Goal: Information Seeking & Learning: Learn about a topic

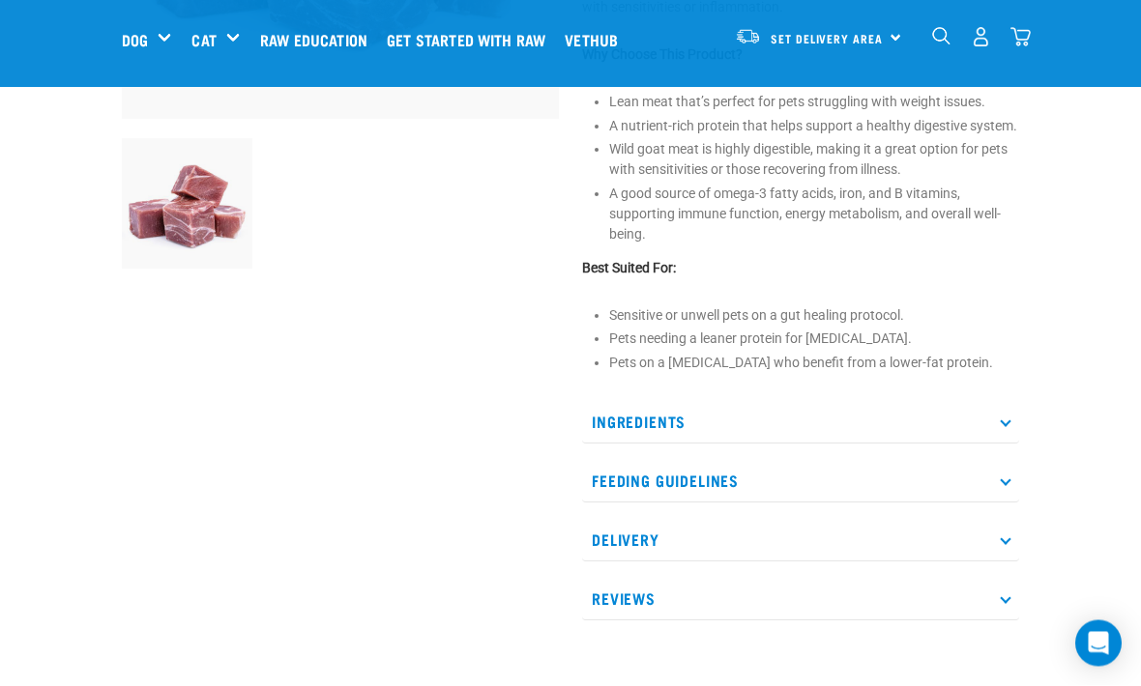
scroll to position [466, 0]
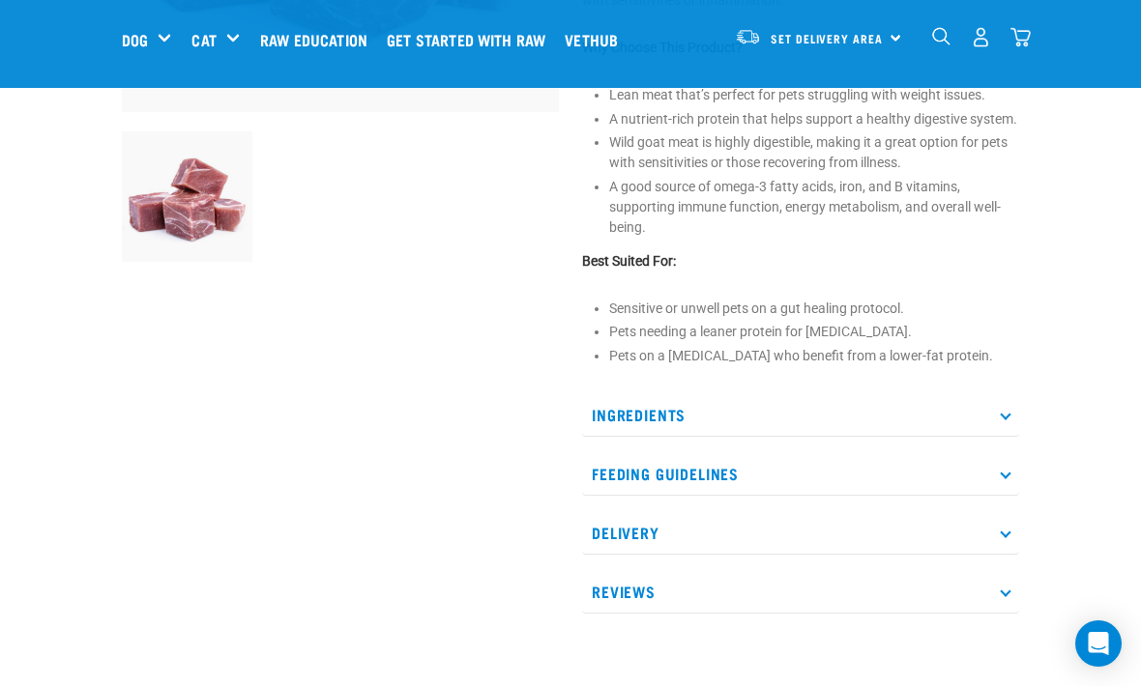
click at [993, 415] on p "Ingredients" at bounding box center [800, 415] width 437 height 44
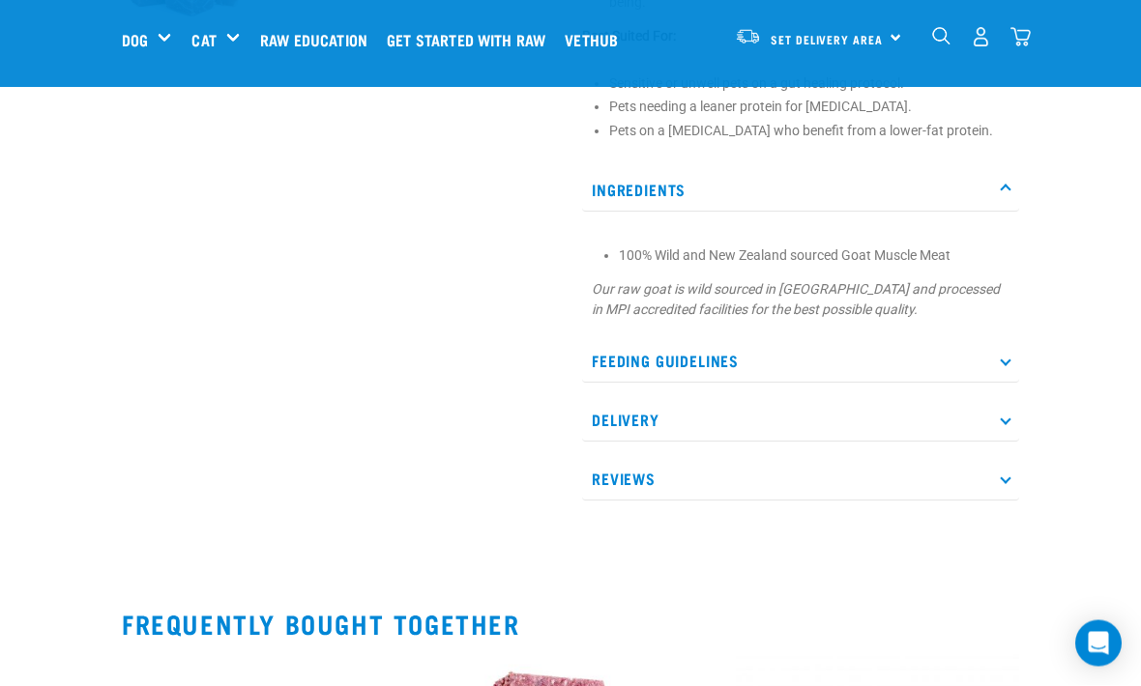
click at [989, 352] on p "Feeding Guidelines" at bounding box center [800, 362] width 437 height 44
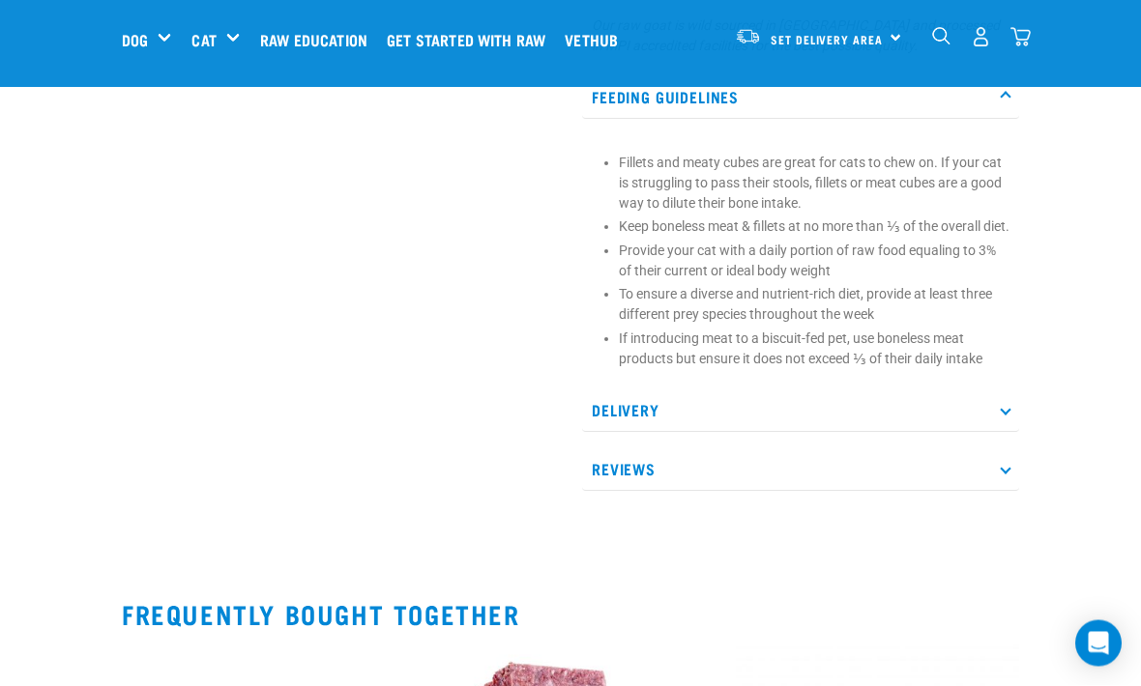
scroll to position [1080, 0]
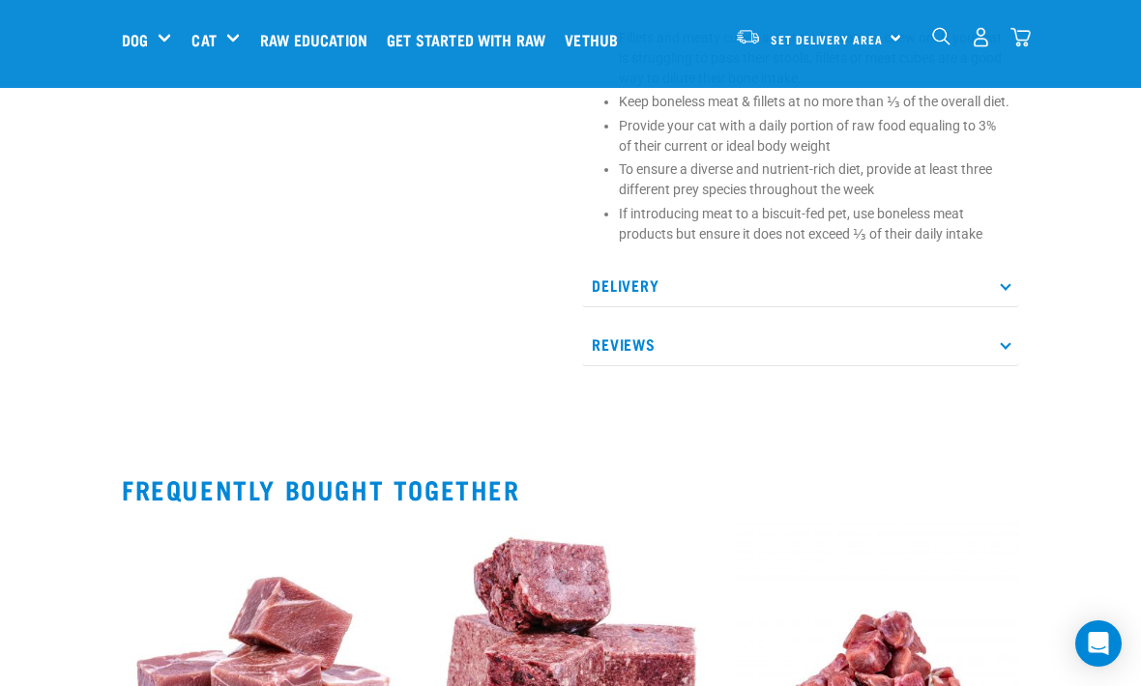
click at [994, 301] on p "Delivery" at bounding box center [800, 286] width 437 height 44
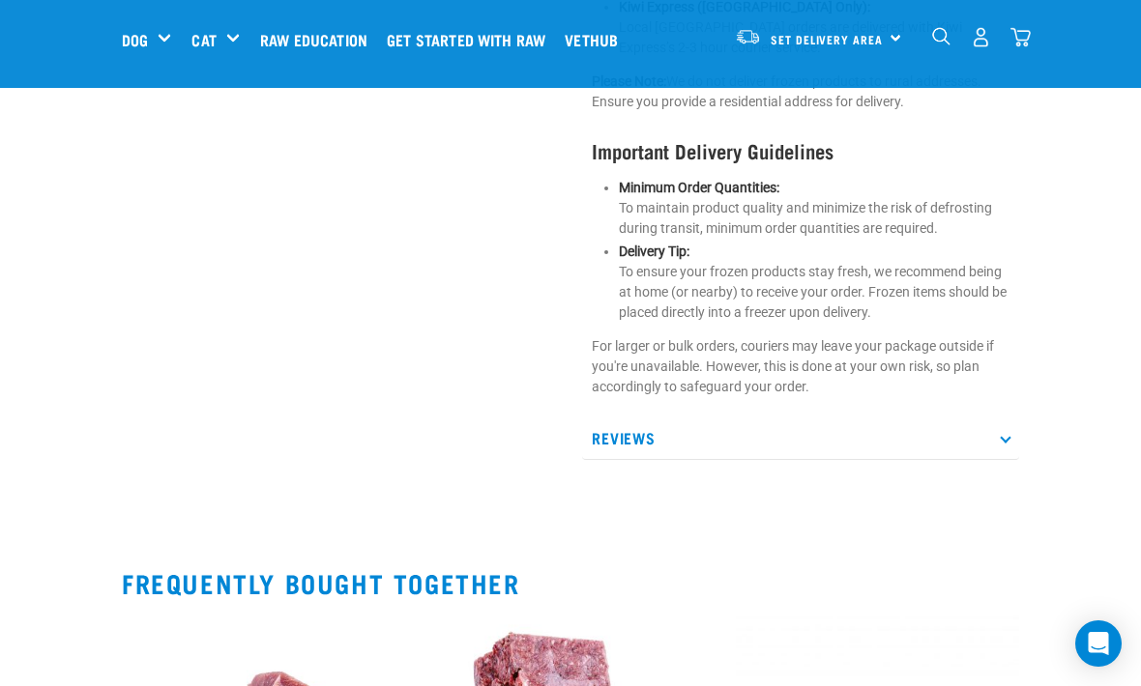
scroll to position [1936, 0]
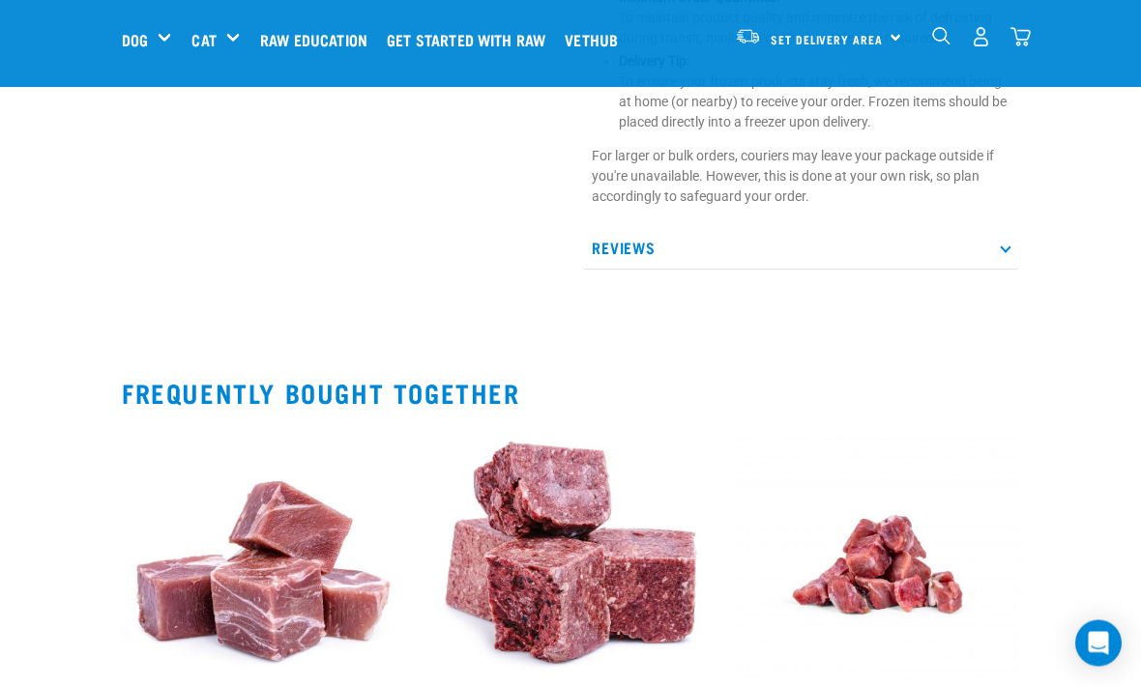
click at [1006, 227] on p "Reviews" at bounding box center [800, 249] width 437 height 44
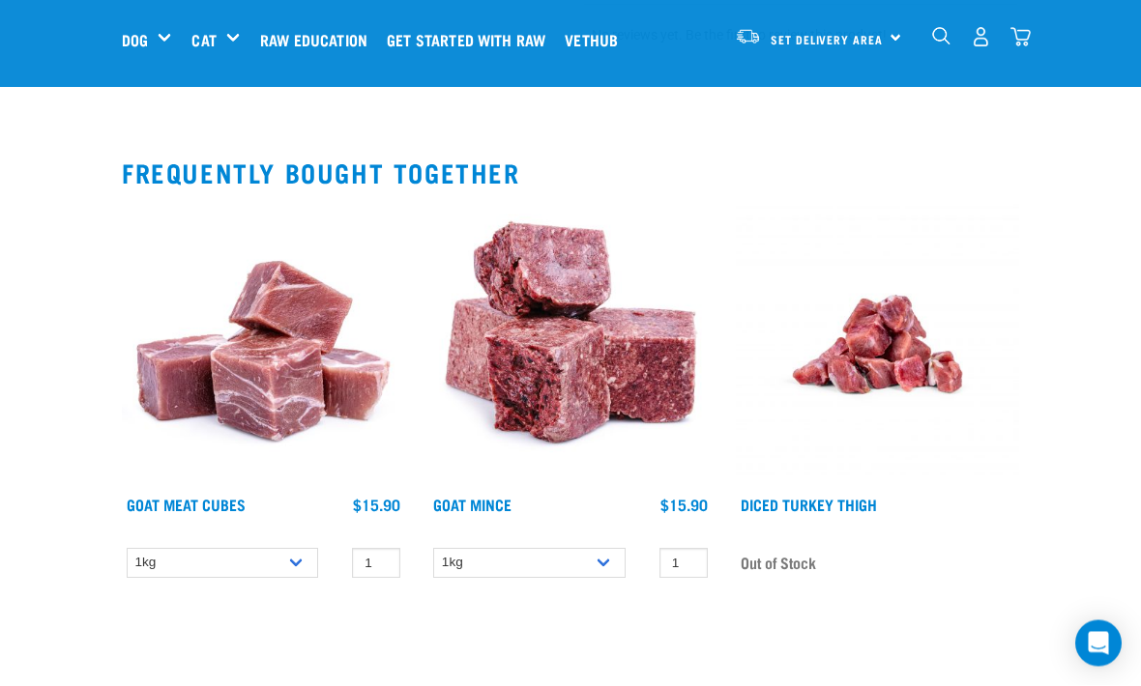
scroll to position [2202, 0]
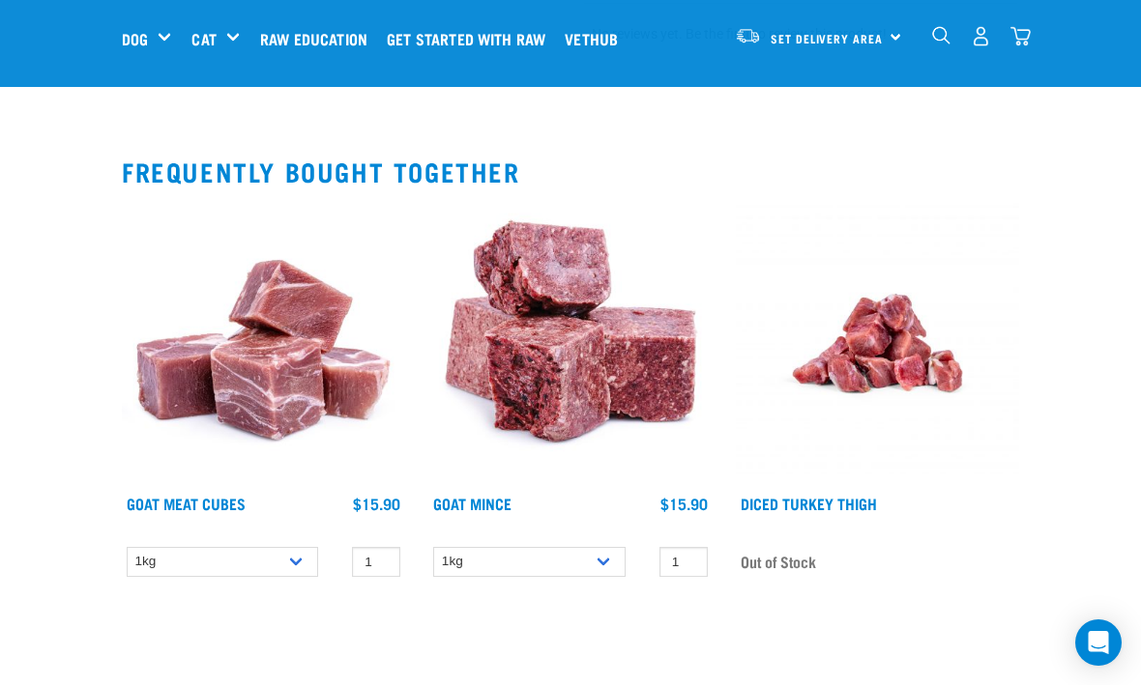
click at [601, 310] on img at bounding box center [569, 344] width 283 height 283
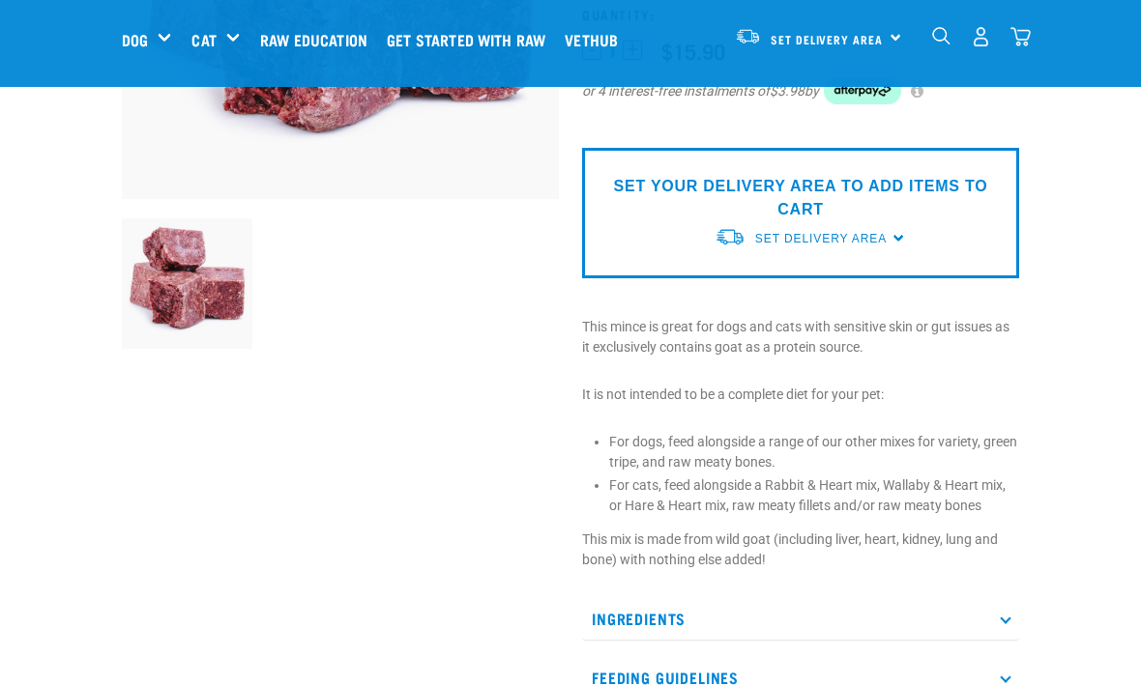
scroll to position [390, 0]
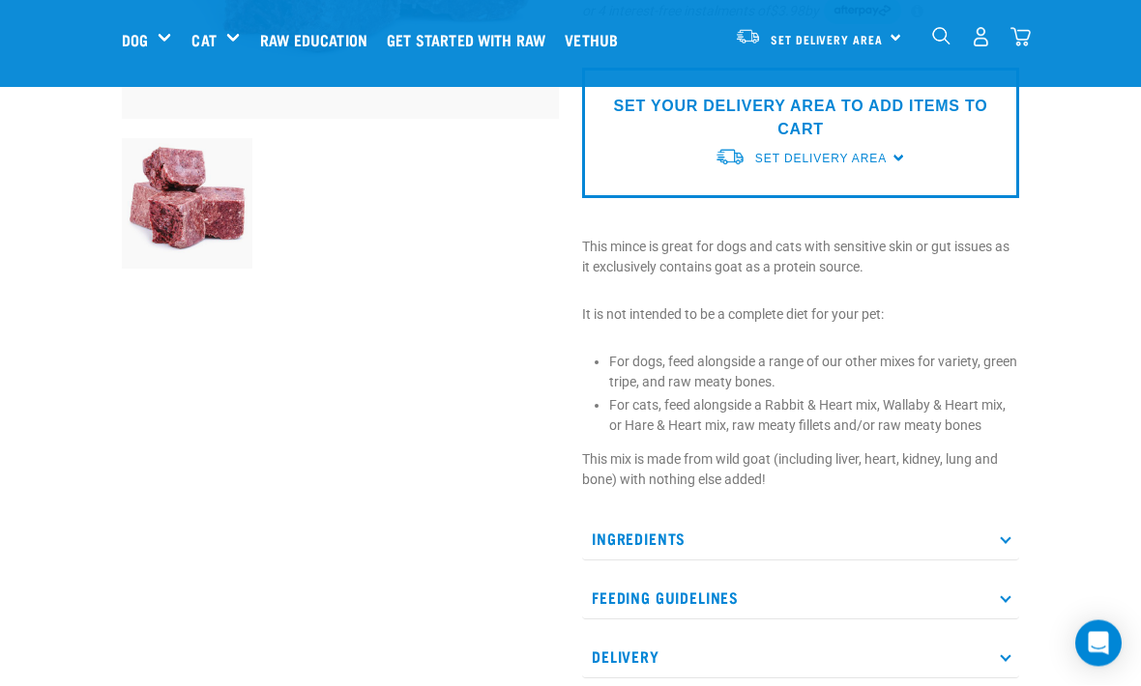
click at [987, 538] on p "Ingredients" at bounding box center [800, 540] width 437 height 44
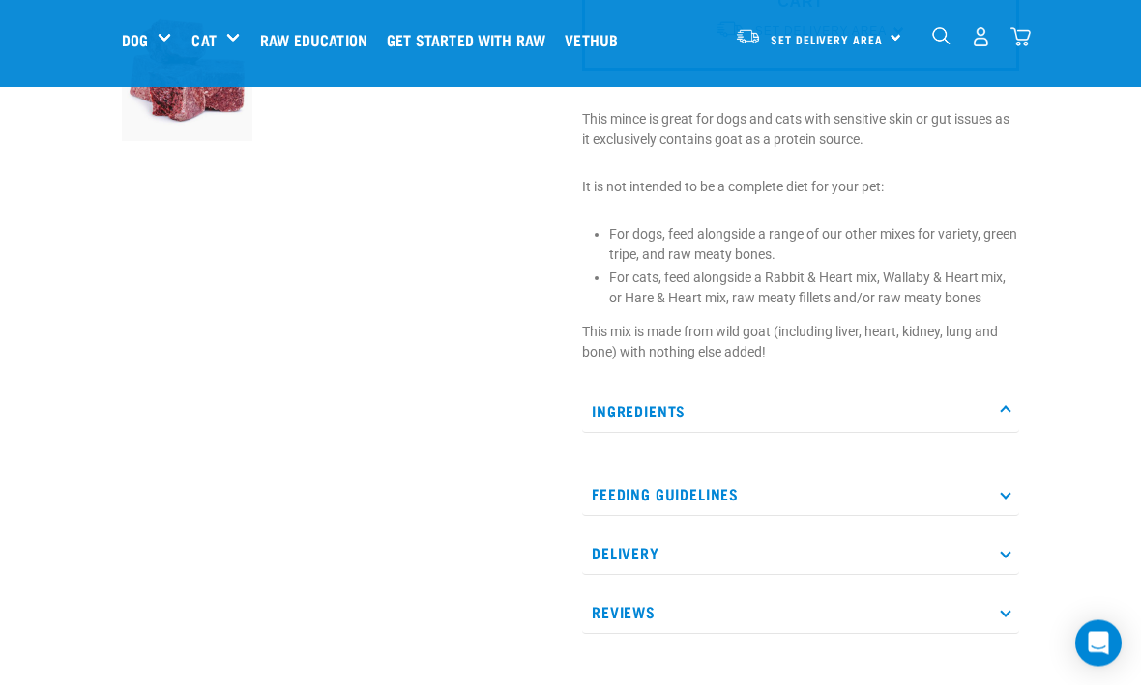
click at [1005, 403] on p "Ingredients" at bounding box center [800, 413] width 437 height 44
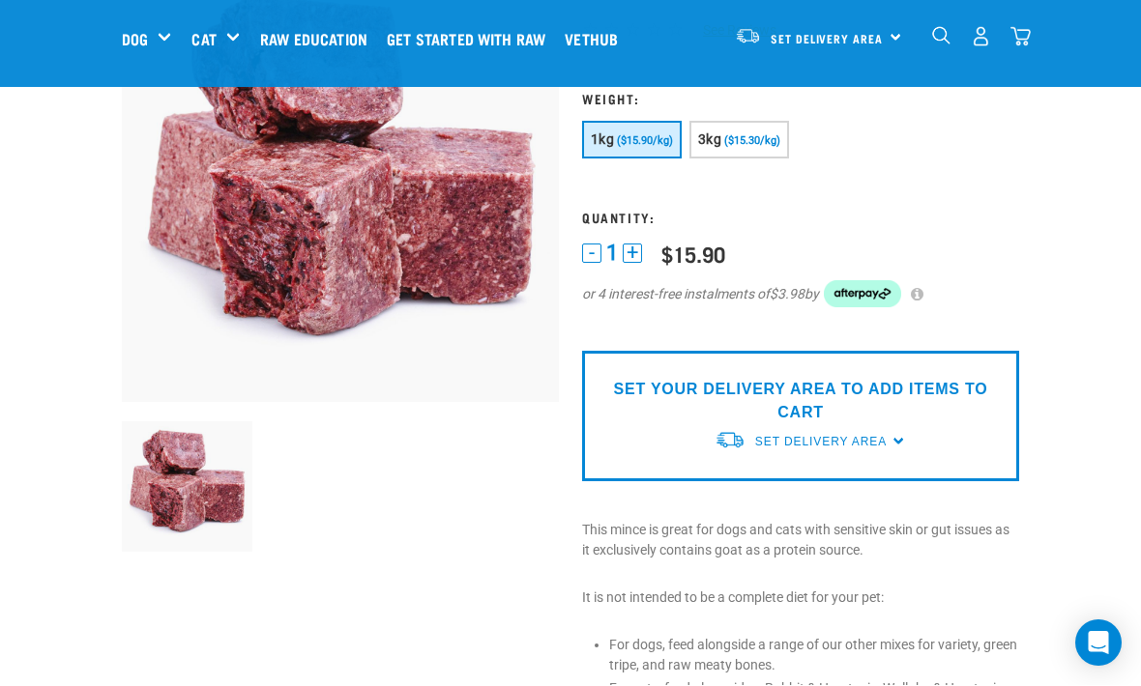
scroll to position [0, 0]
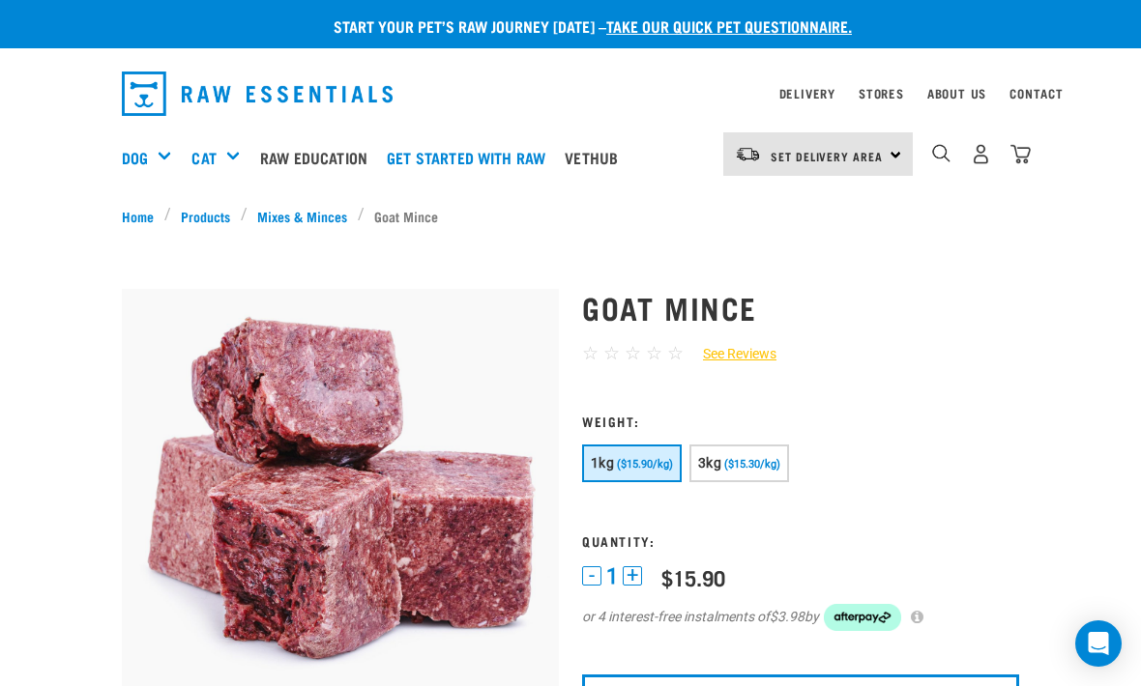
click at [0, 0] on div "Shop All Dog" at bounding box center [0, 0] width 0 height 0
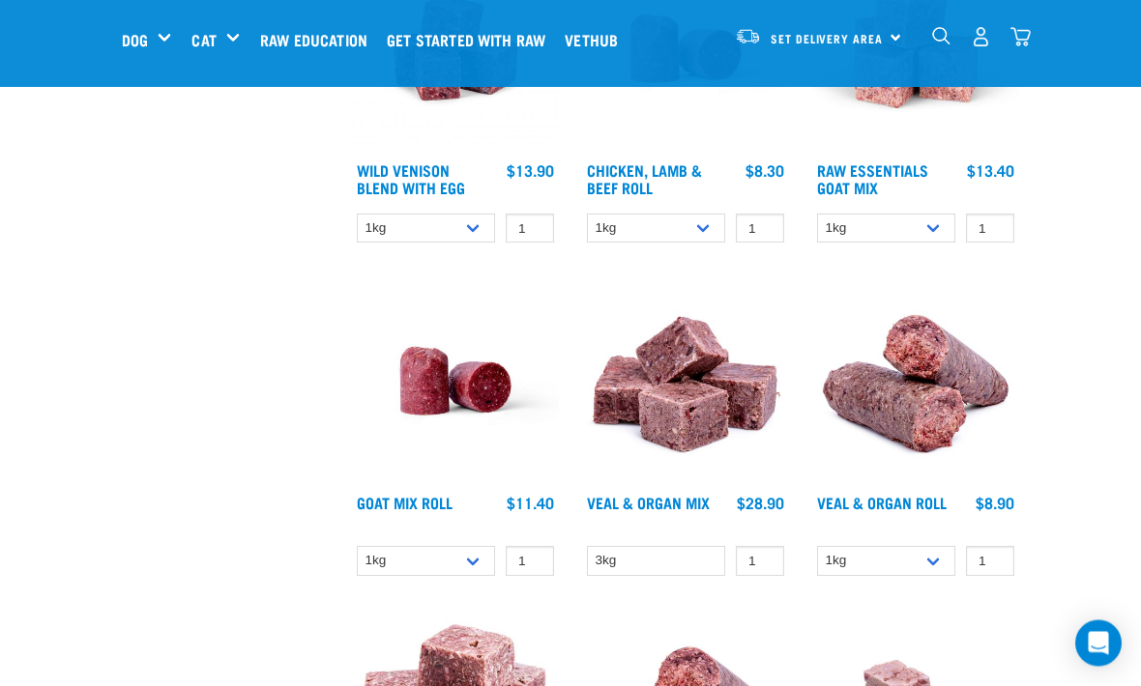
scroll to position [2191, 0]
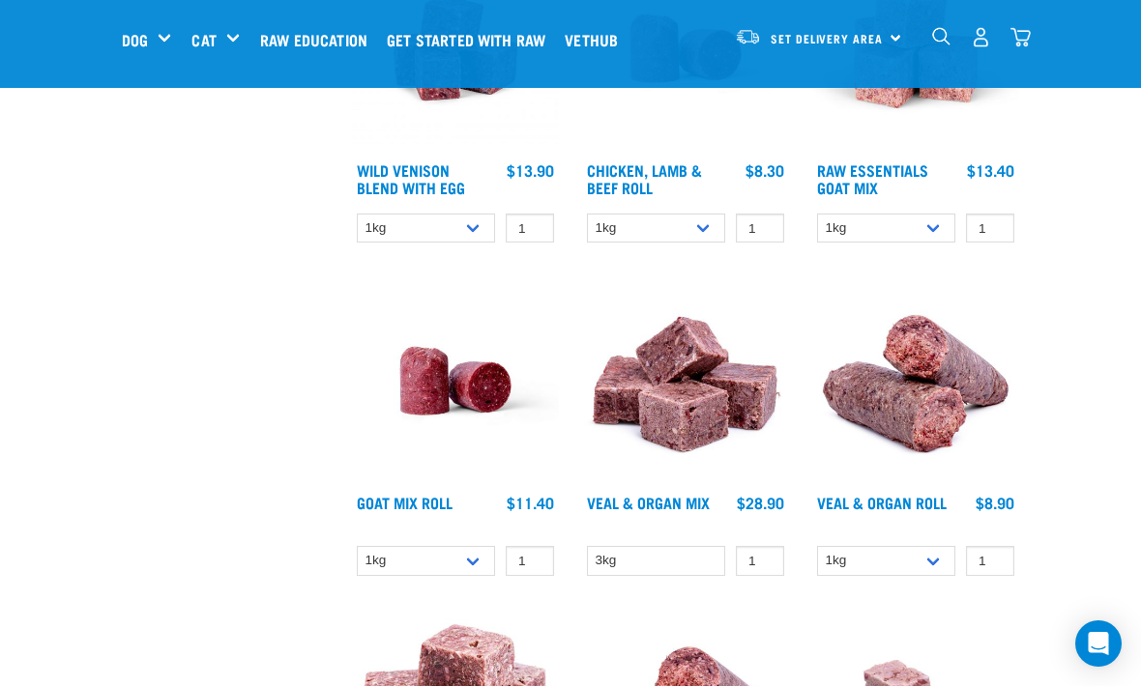
click at [475, 392] on img at bounding box center [455, 380] width 207 height 207
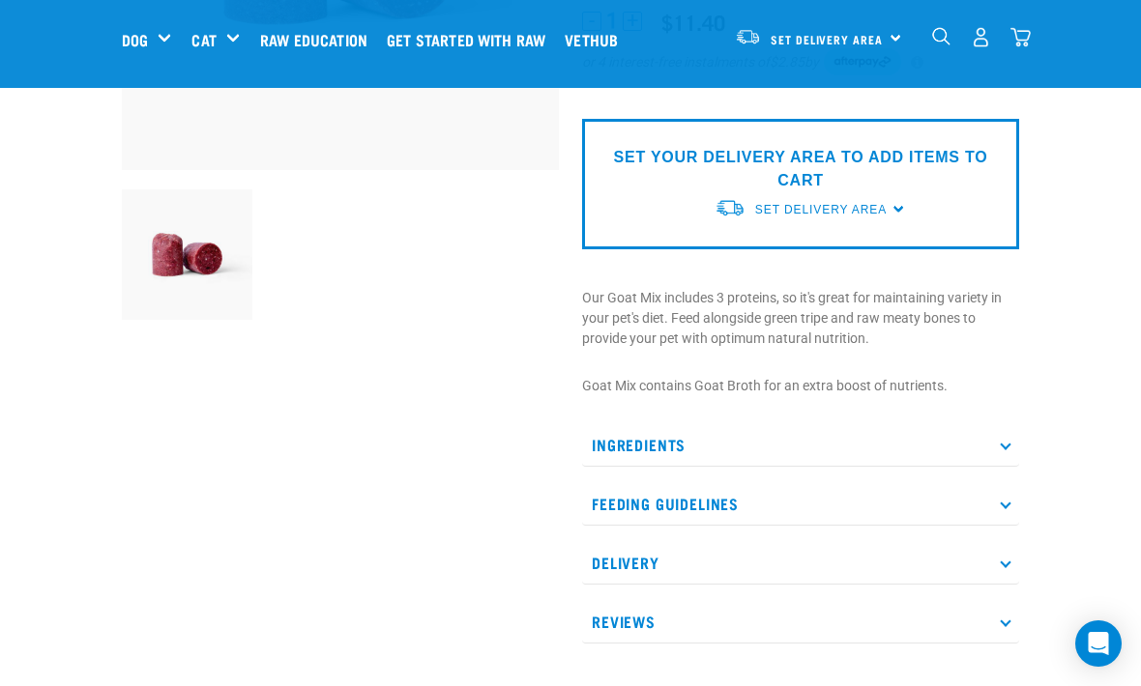
scroll to position [410, 0]
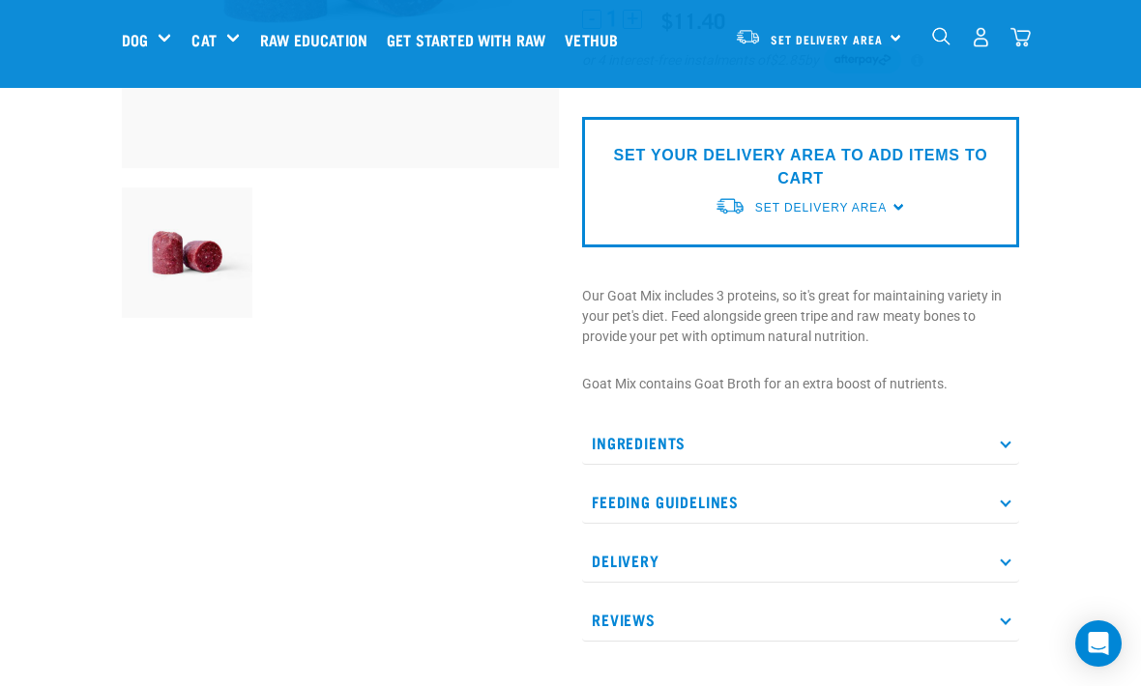
click at [991, 443] on p "Ingredients" at bounding box center [800, 443] width 437 height 44
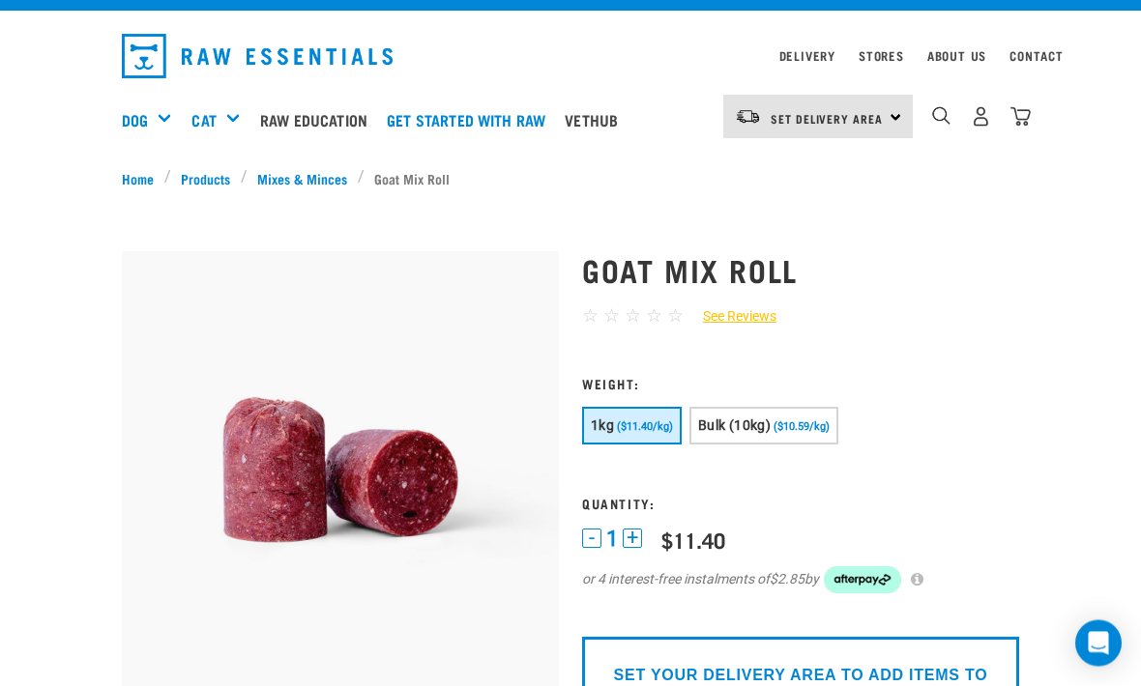
scroll to position [0, 0]
